Goal: Use online tool/utility: Utilize a website feature to perform a specific function

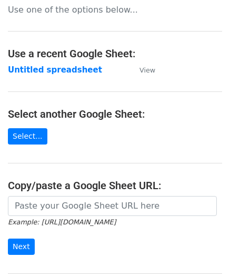
scroll to position [105, 0]
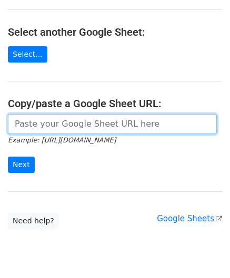
click at [45, 116] on input "url" at bounding box center [112, 124] width 209 height 20
paste input "[URL][DOMAIN_NAME]"
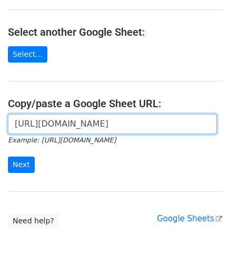
scroll to position [0, 229]
type input "[URL][DOMAIN_NAME]"
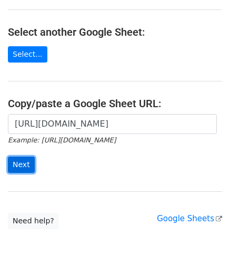
click at [27, 164] on input "Next" at bounding box center [21, 165] width 27 height 16
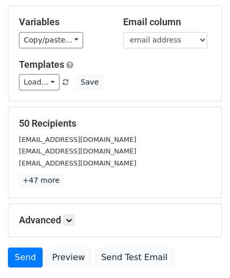
scroll to position [83, 0]
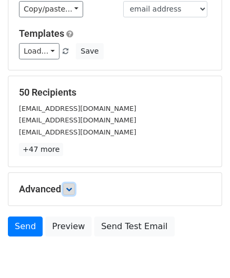
click at [70, 192] on link at bounding box center [69, 189] width 12 height 12
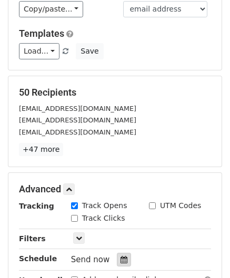
click at [120, 259] on icon at bounding box center [123, 259] width 7 height 7
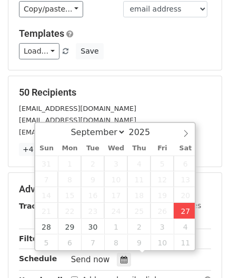
type input "2025-09-27 14:53"
type input "02"
type input "53"
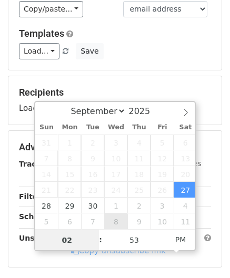
paste input "5"
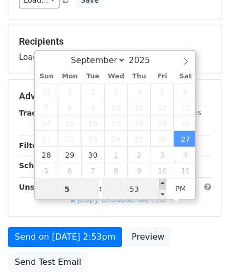
scroll to position [135, 0]
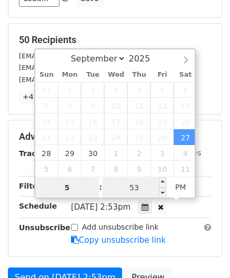
type input "5"
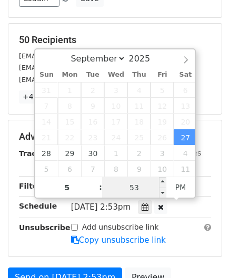
type input "2025-09-27 17:53"
type input "05"
click at [145, 183] on input "53" at bounding box center [134, 187] width 64 height 21
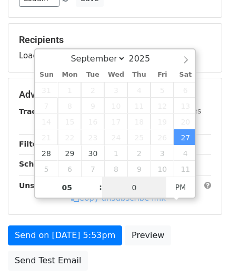
type input "00"
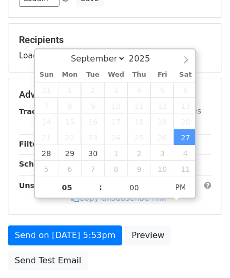
type input "2025-09-27 17:00"
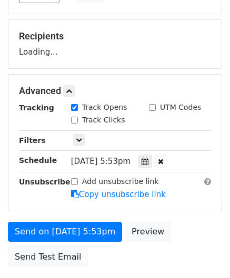
scroll to position [151, 0]
